Goal: Task Accomplishment & Management: Manage account settings

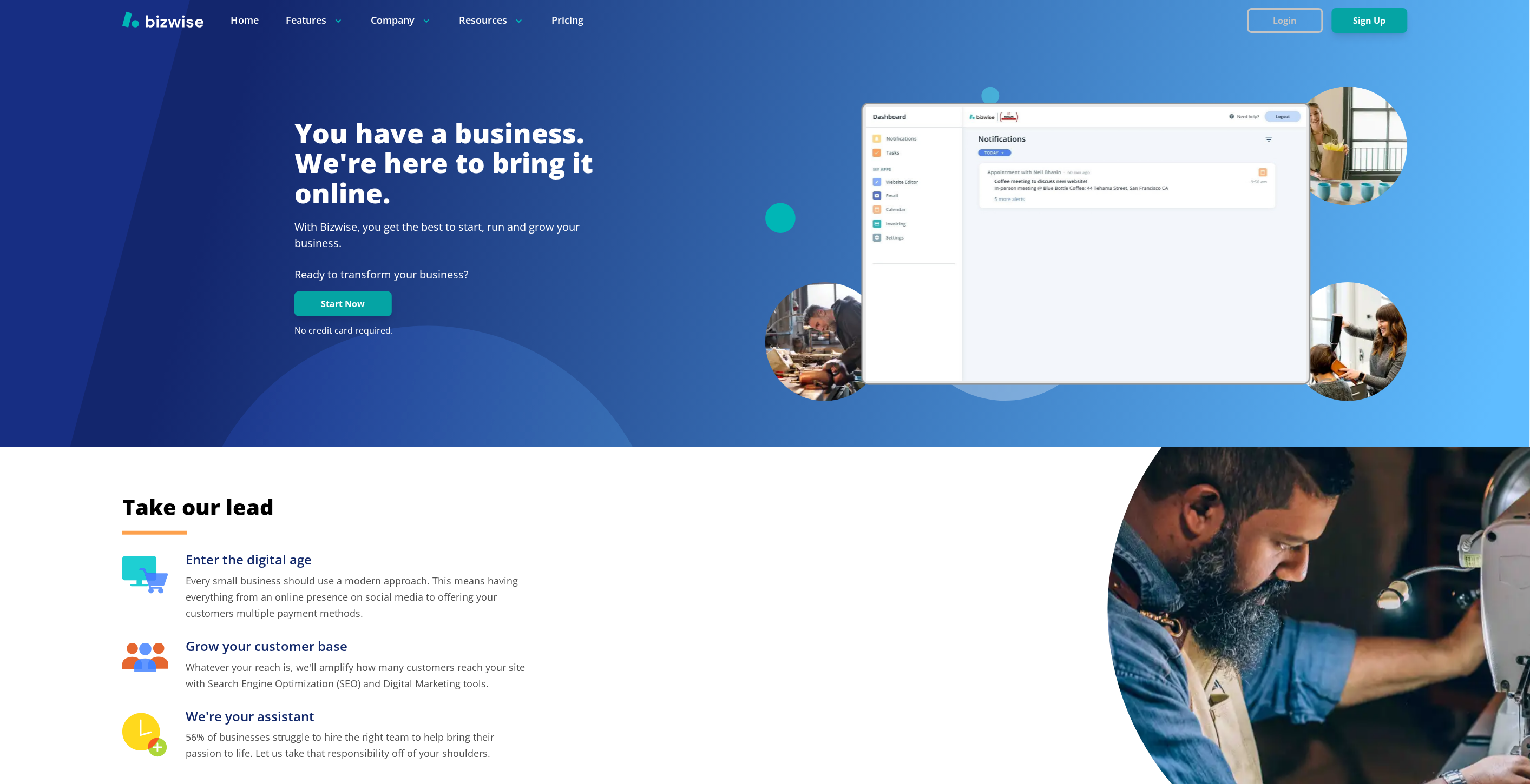
click at [1258, 12] on button "Login" at bounding box center [1285, 21] width 76 height 25
